Goal: Task Accomplishment & Management: Manage account settings

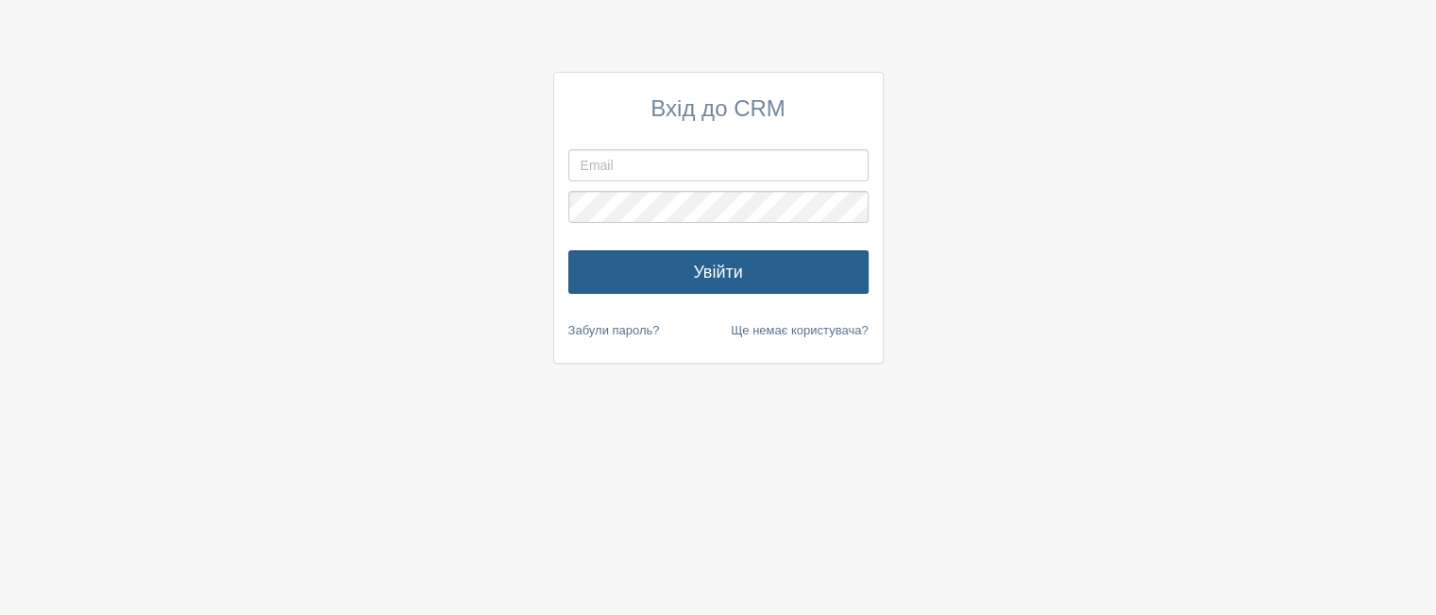
type input "malinin_v@i.ua"
click at [733, 272] on button "Увійти" at bounding box center [718, 271] width 300 height 43
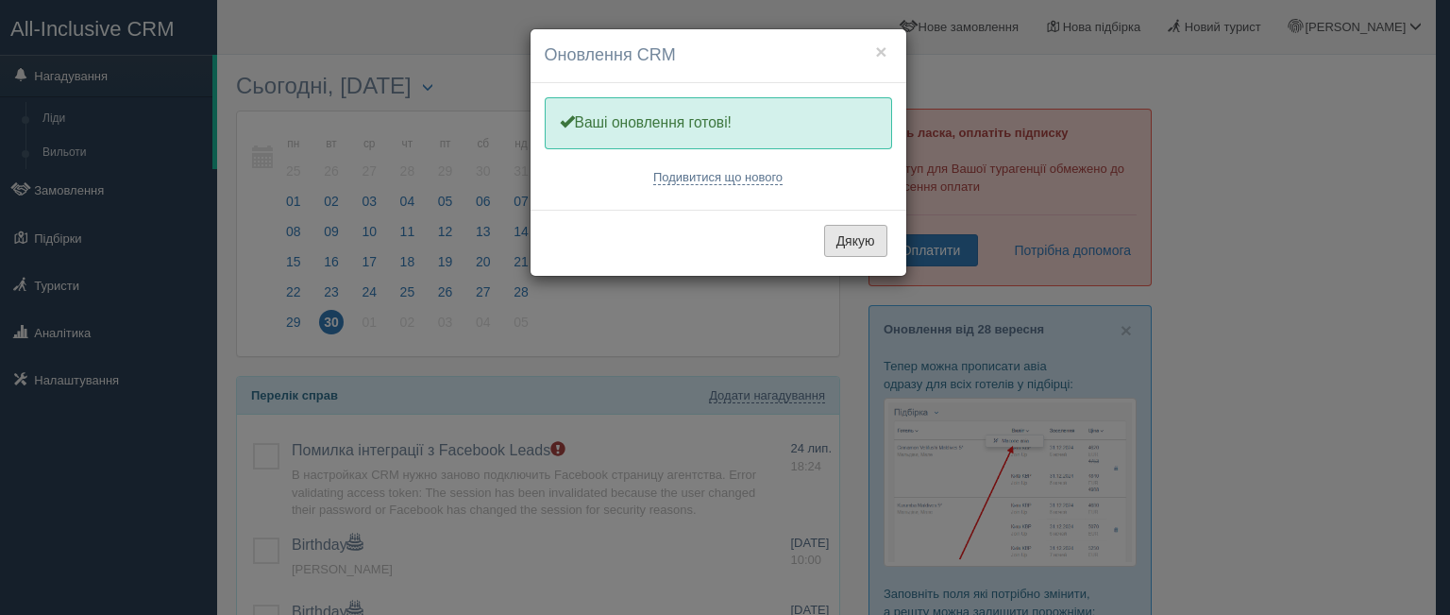
click at [880, 242] on button "Дякую" at bounding box center [855, 241] width 63 height 32
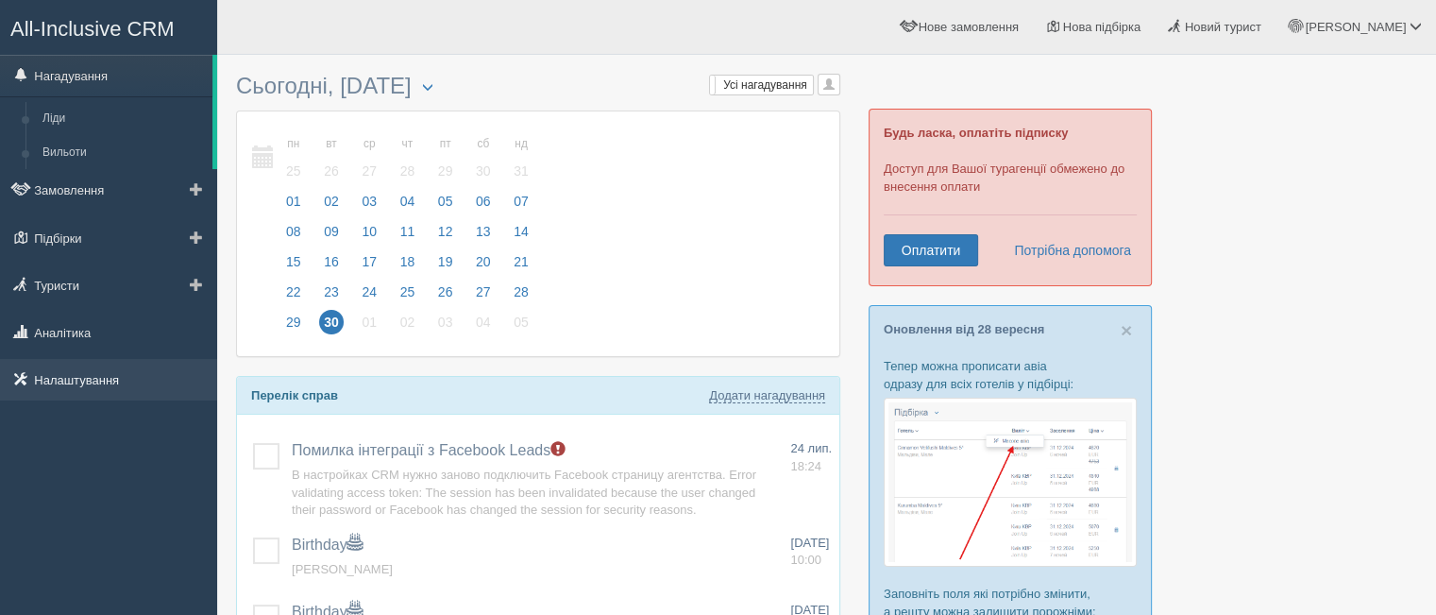
click at [93, 374] on link "Налаштування" at bounding box center [108, 380] width 217 height 42
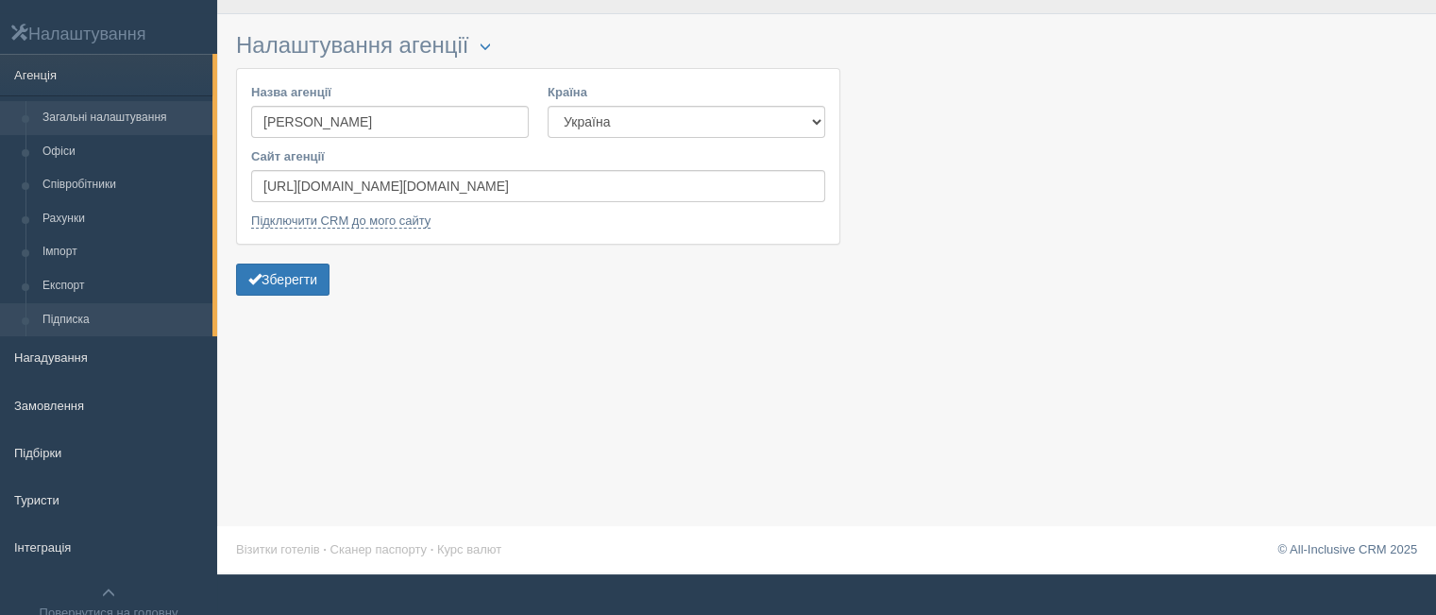
scroll to position [96, 0]
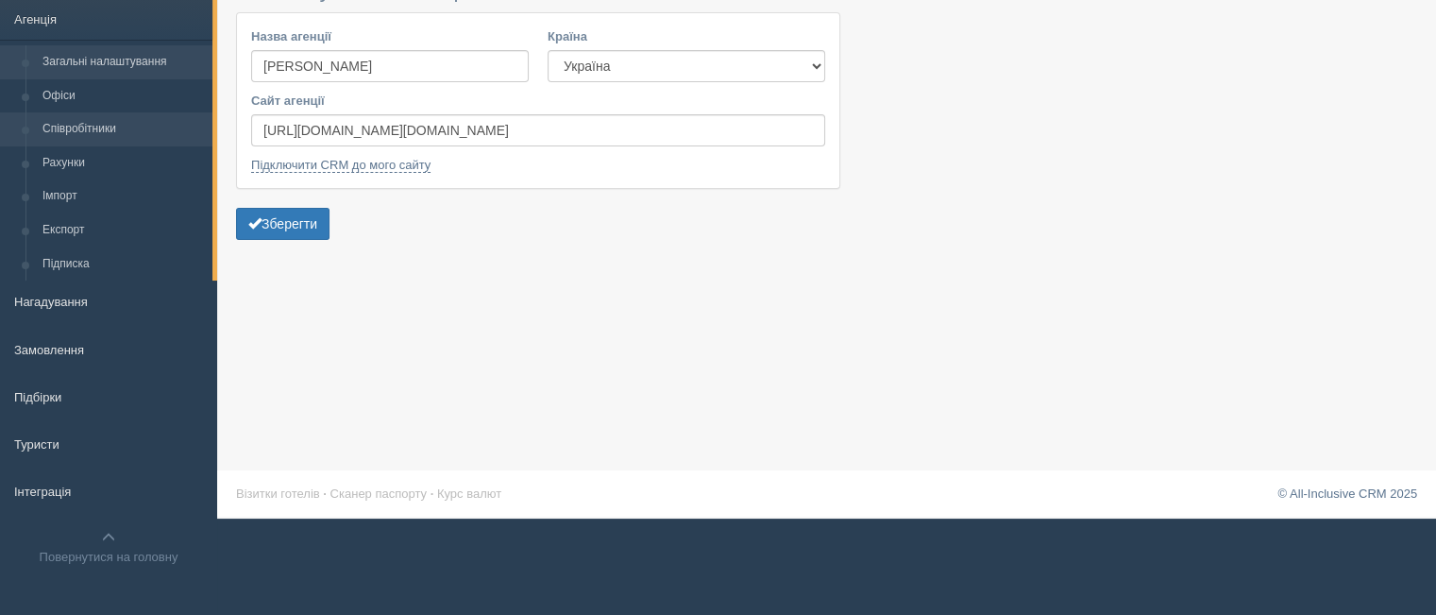
click at [91, 128] on link "Співробітники" at bounding box center [123, 129] width 178 height 34
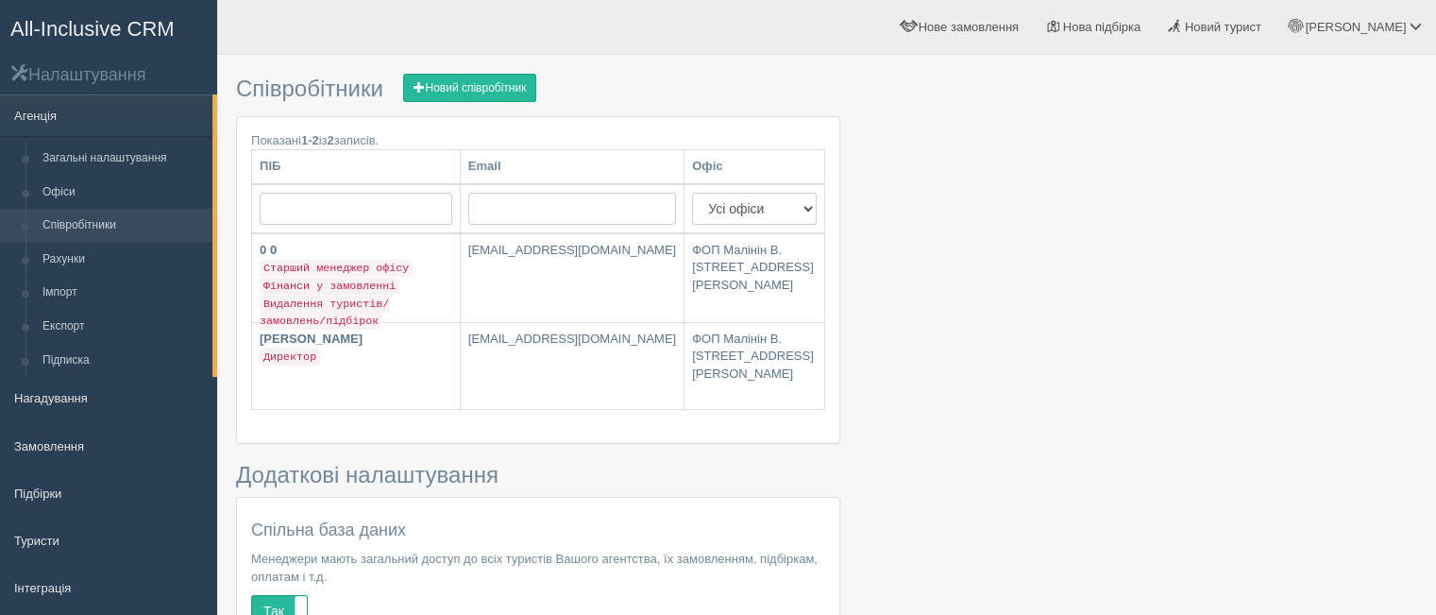
scroll to position [94, 0]
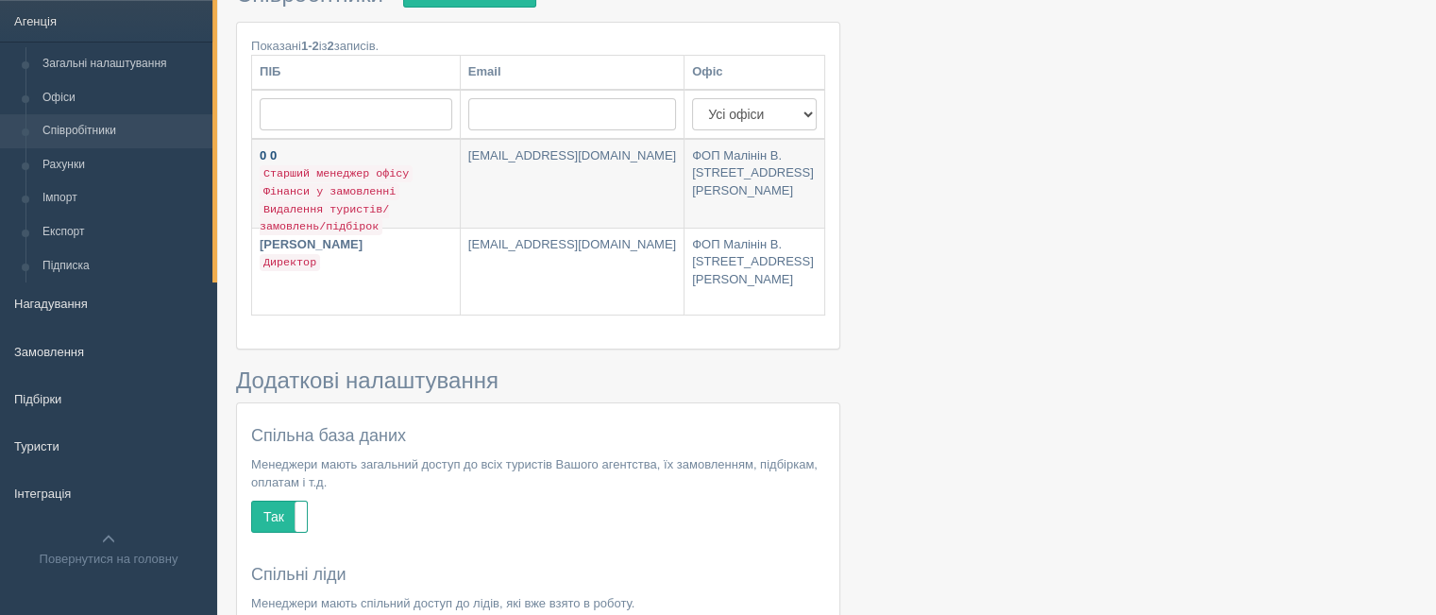
click at [321, 187] on code "Фінанси у замовленні" at bounding box center [330, 191] width 140 height 17
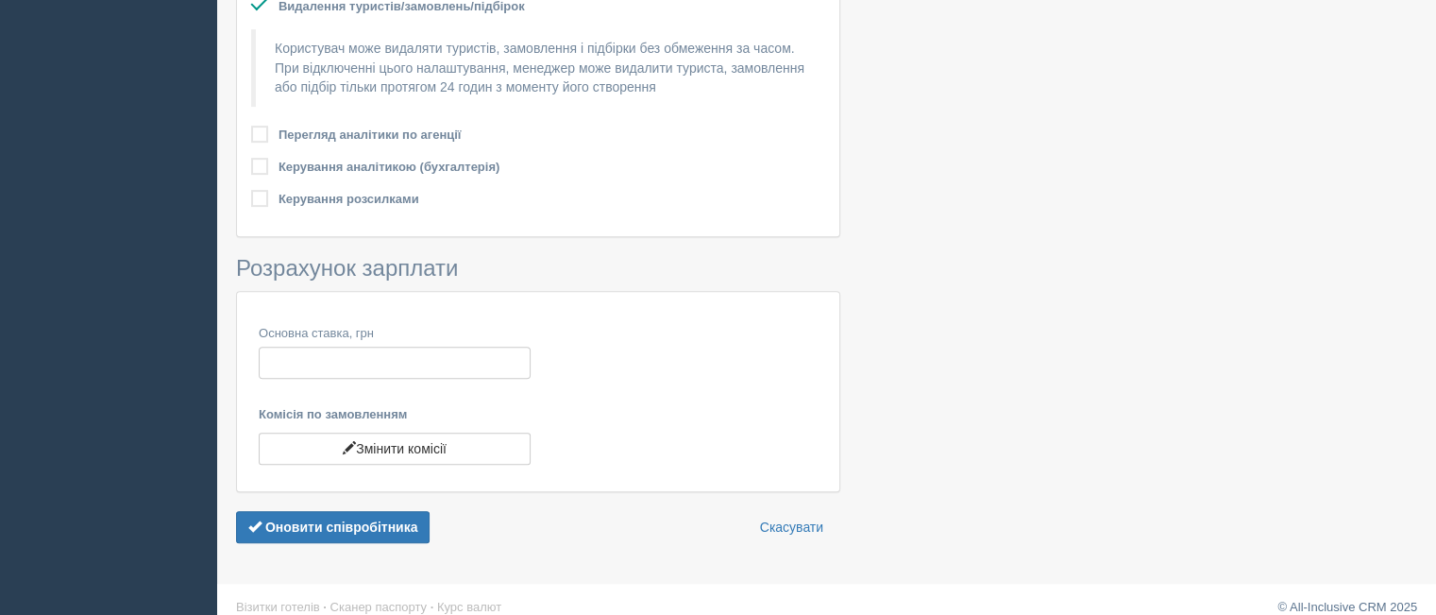
scroll to position [802, 0]
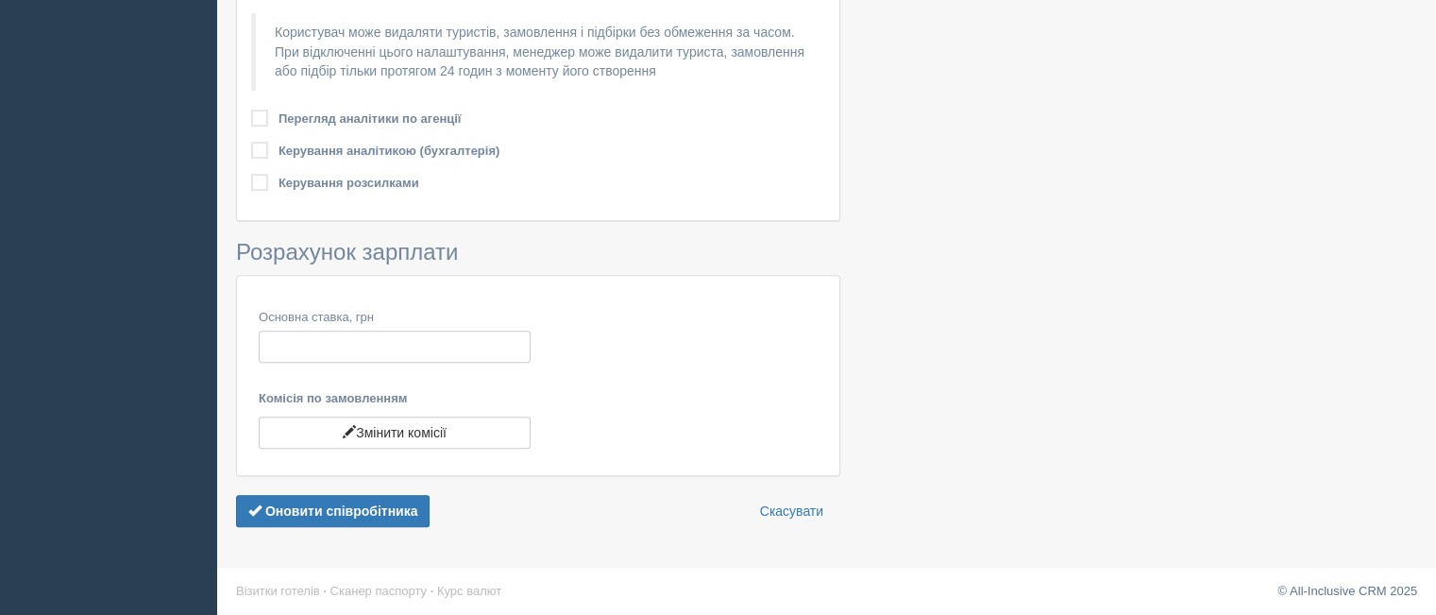
click at [319, 509] on b "Оновити співробітника" at bounding box center [341, 510] width 153 height 15
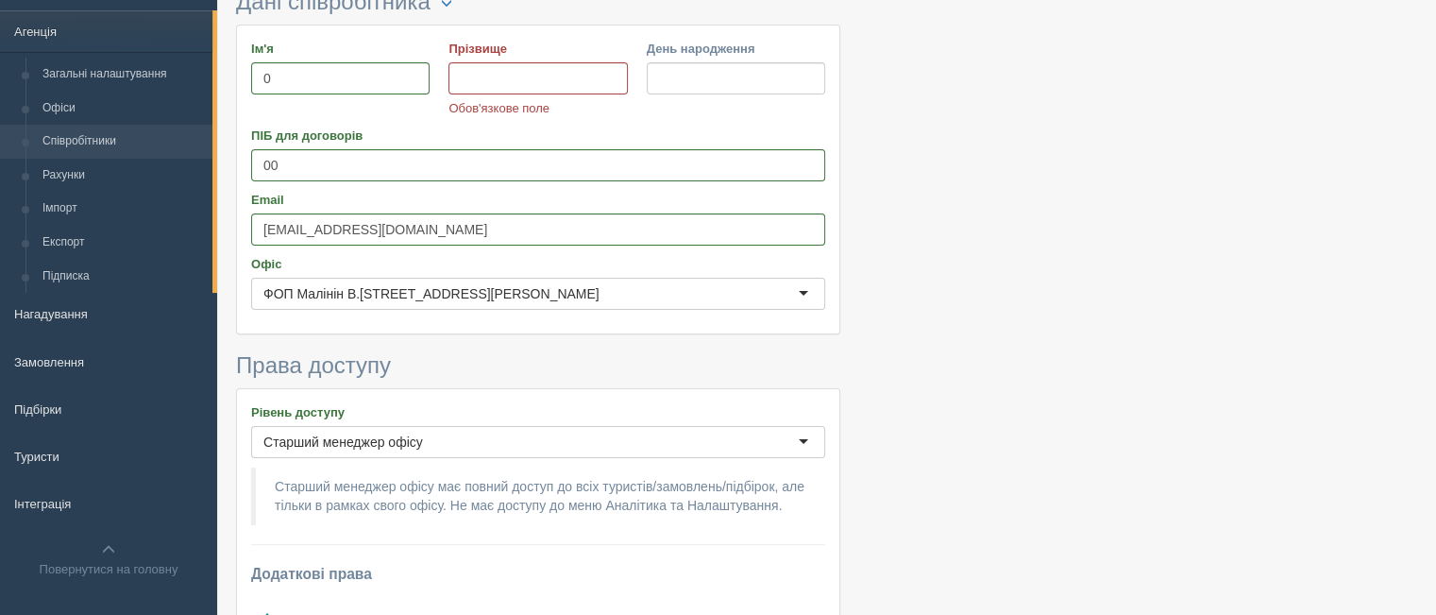
scroll to position [52, 0]
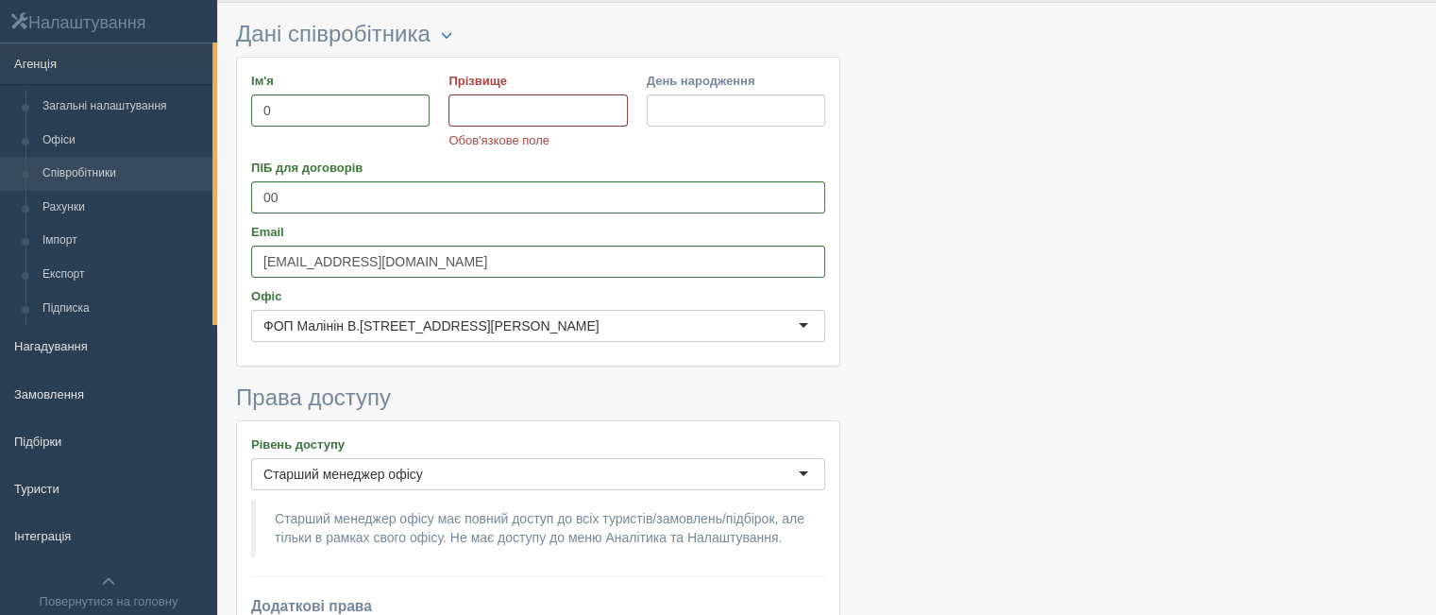
click at [480, 110] on input "Прізвище" at bounding box center [537, 110] width 178 height 32
type input "0"
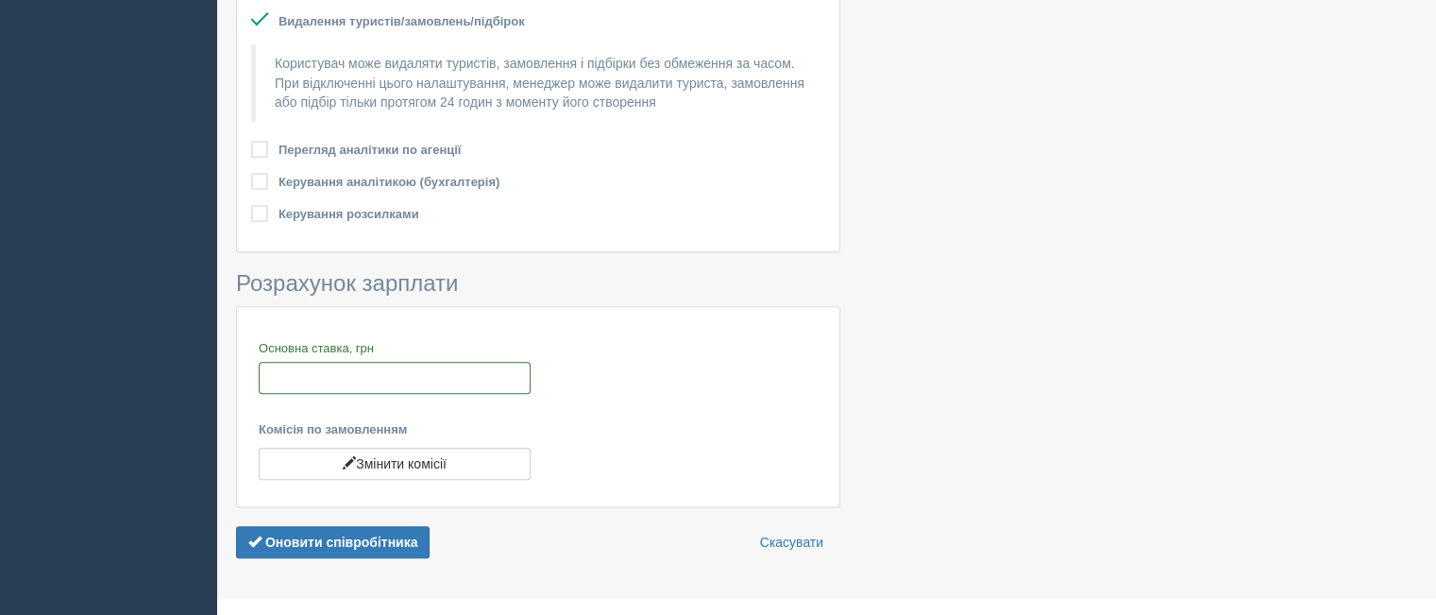
scroll to position [802, 0]
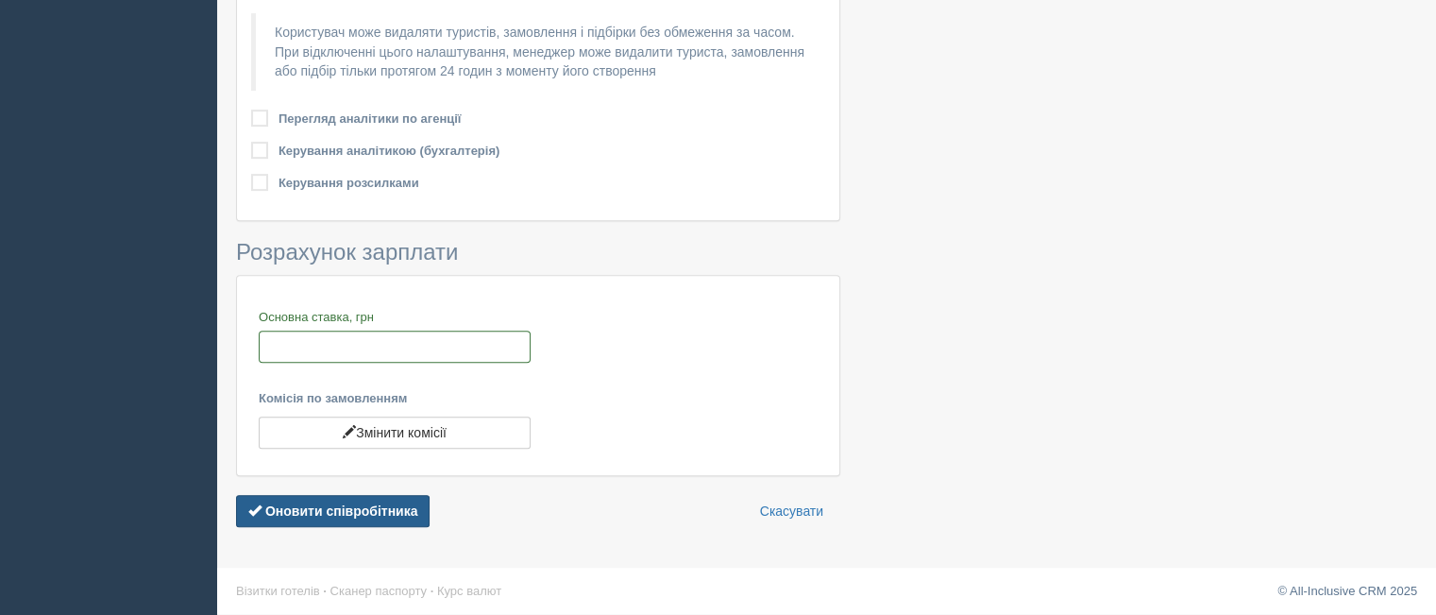
click at [289, 514] on b "Оновити співробітника" at bounding box center [341, 510] width 153 height 15
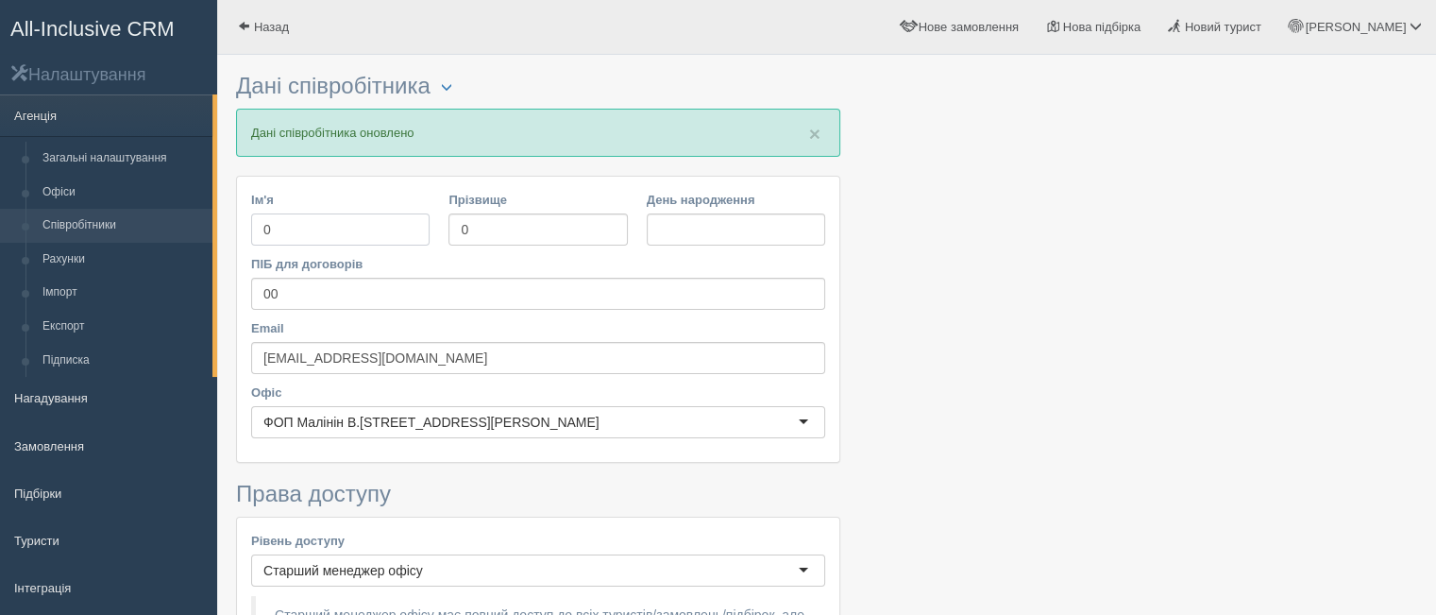
drag, startPoint x: 303, startPoint y: 229, endPoint x: 251, endPoint y: 225, distance: 52.1
click at [251, 225] on input "0" at bounding box center [340, 229] width 178 height 32
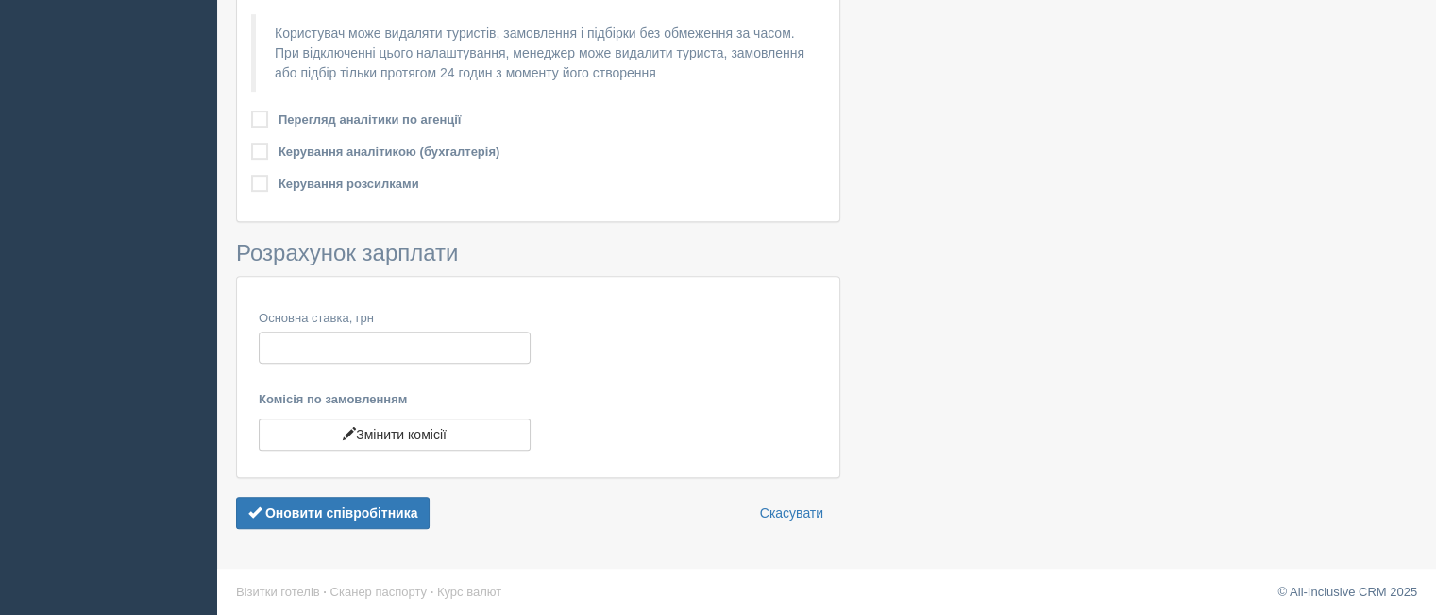
scroll to position [869, 0]
type input "[PERSON_NAME]"
click at [291, 497] on button "Оновити співробітника" at bounding box center [333, 512] width 194 height 32
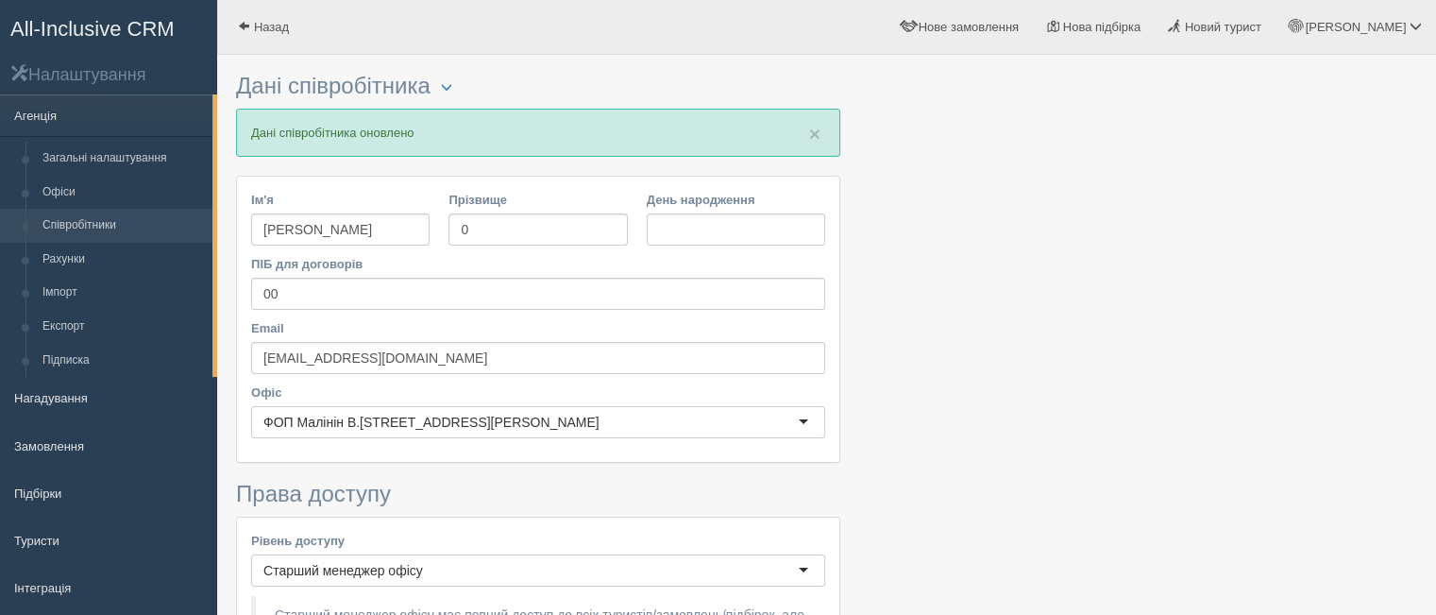
drag, startPoint x: 1381, startPoint y: 197, endPoint x: 1361, endPoint y: 209, distance: 23.7
drag, startPoint x: 335, startPoint y: 362, endPoint x: 255, endPoint y: 364, distance: 80.3
click at [255, 364] on input "malinin_v@ukr.net" at bounding box center [538, 358] width 574 height 32
paste input "[EMAIL_ADDRESS][DOMAIN_NAME]"
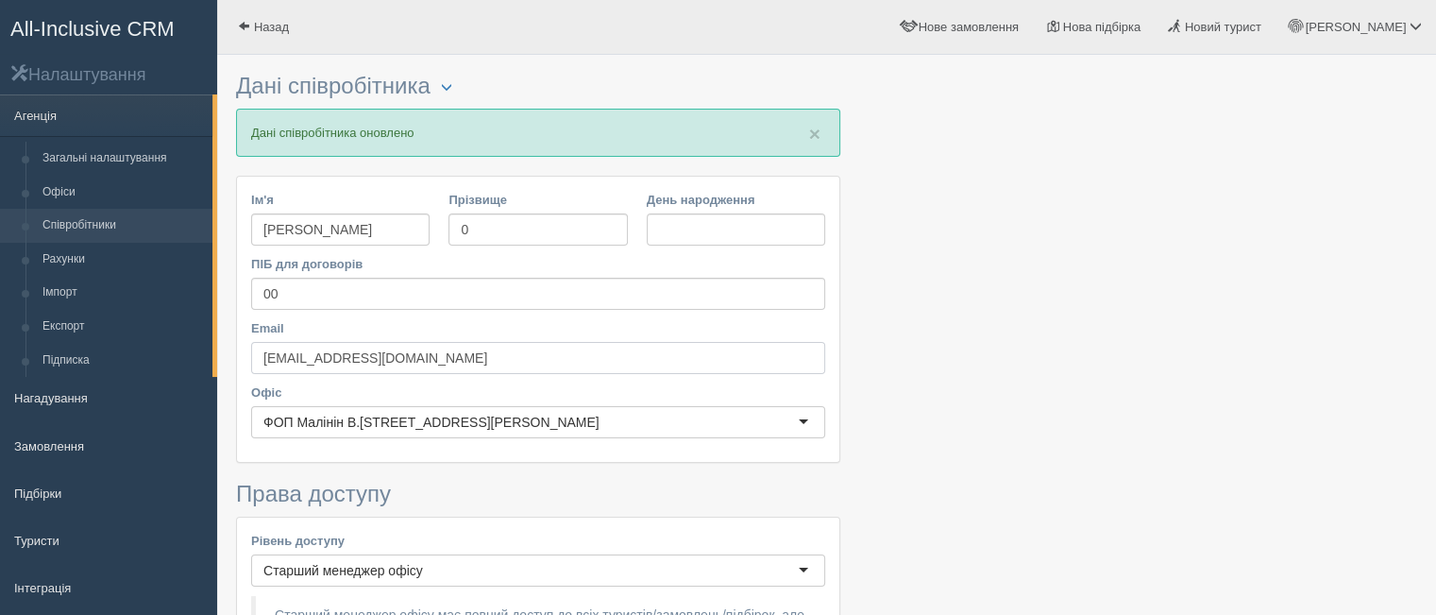
type input "[EMAIL_ADDRESS][DOMAIN_NAME]"
drag, startPoint x: 477, startPoint y: 225, endPoint x: 427, endPoint y: 228, distance: 50.2
click at [427, 228] on div "Ім'я Дарья Прізвище 0 День народження" at bounding box center [538, 223] width 593 height 64
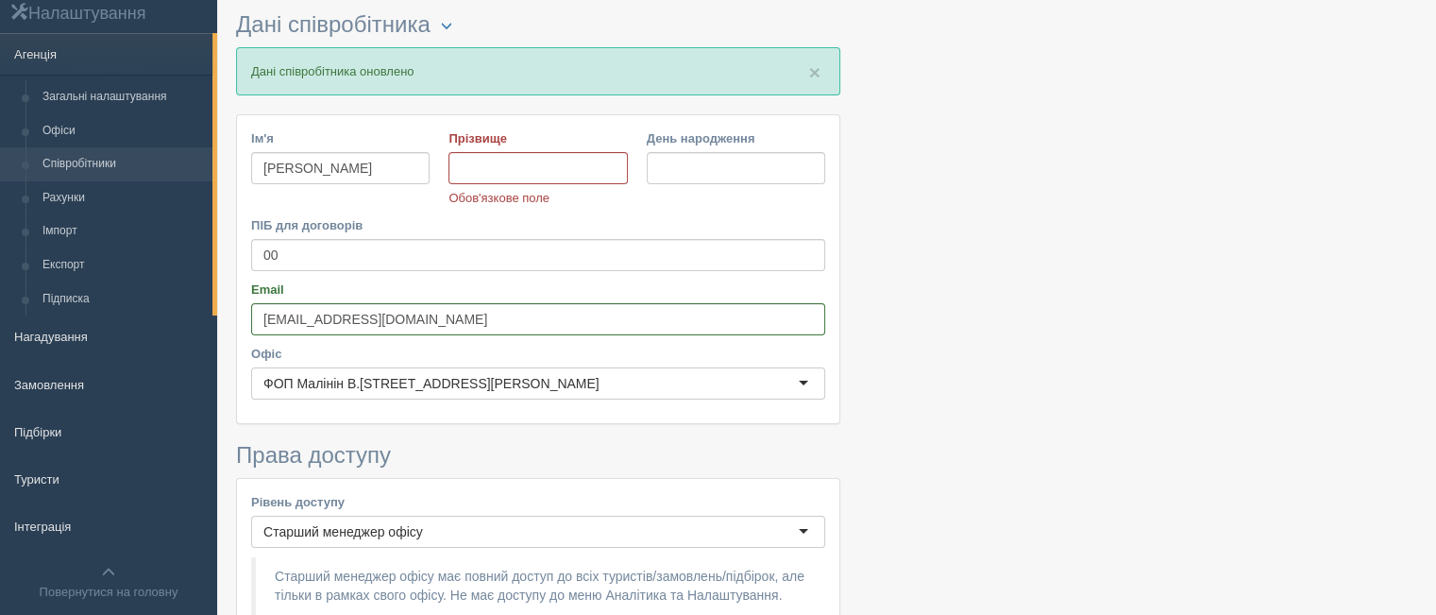
scroll to position [94, 0]
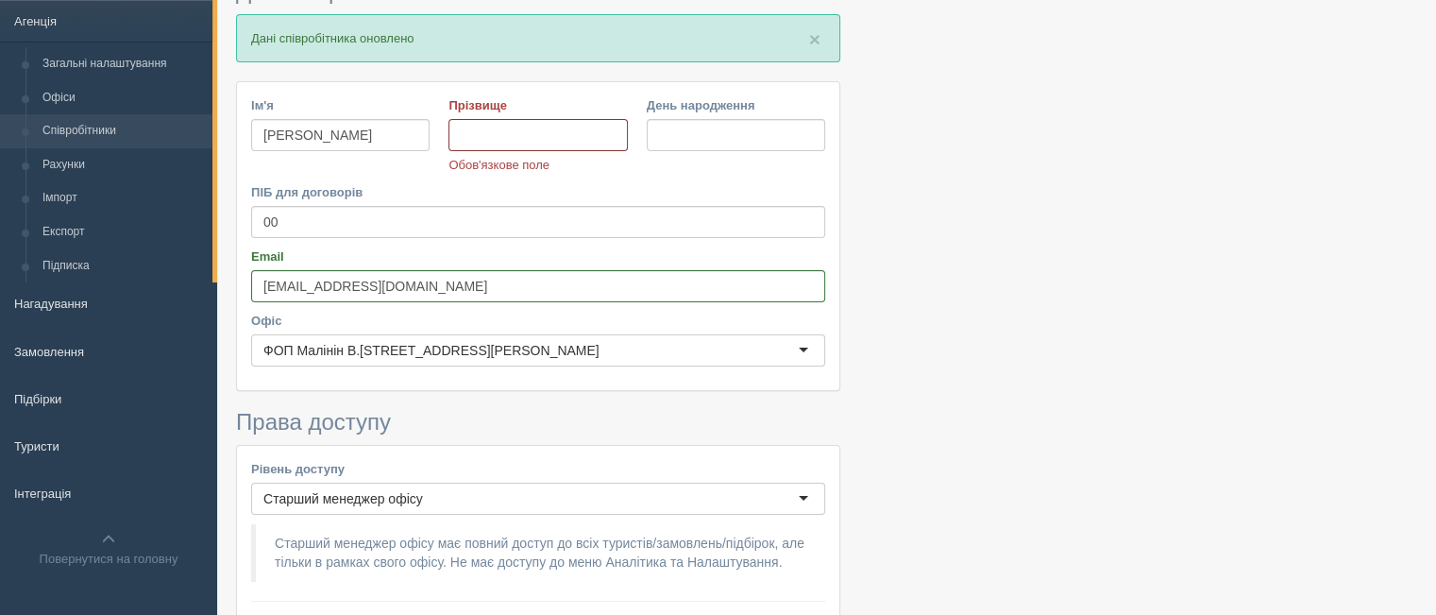
click at [492, 134] on input "Прізвище" at bounding box center [537, 135] width 178 height 32
type input "0"
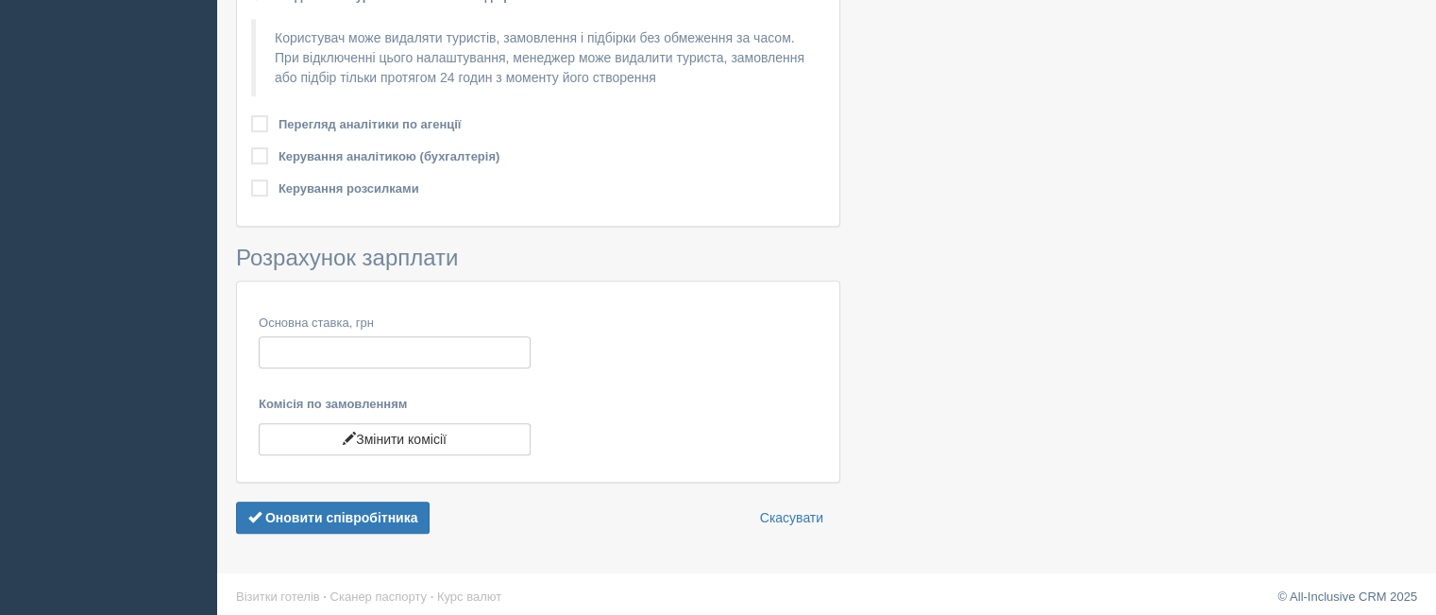
scroll to position [869, 0]
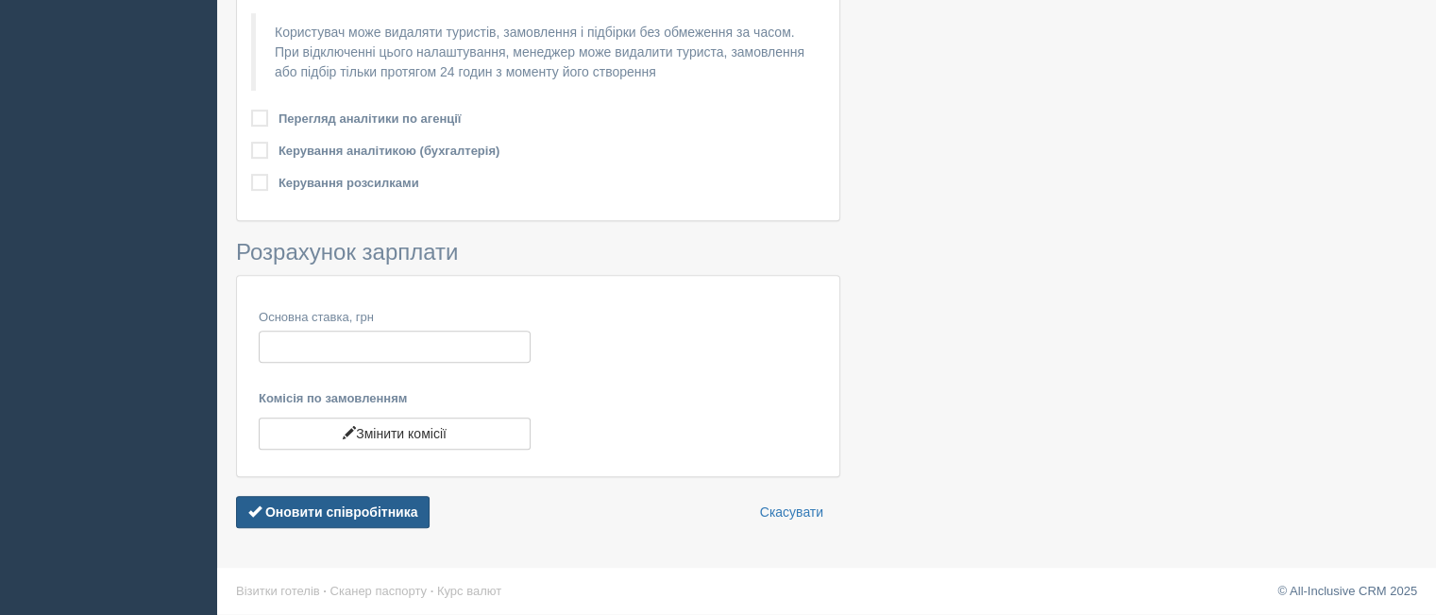
click at [351, 510] on b "Оновити співробітника" at bounding box center [341, 511] width 153 height 15
